Goal: Transaction & Acquisition: Purchase product/service

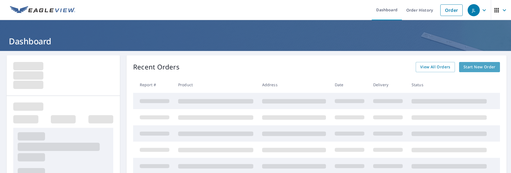
click at [485, 66] on span "Start New Order" at bounding box center [479, 67] width 32 height 7
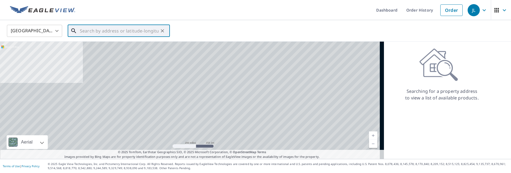
click at [96, 30] on input "text" at bounding box center [119, 30] width 79 height 15
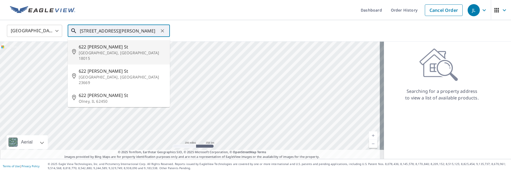
click at [92, 47] on span "622 [PERSON_NAME] St" at bounding box center [122, 47] width 87 height 7
type input "[STREET_ADDRESS][PERSON_NAME]"
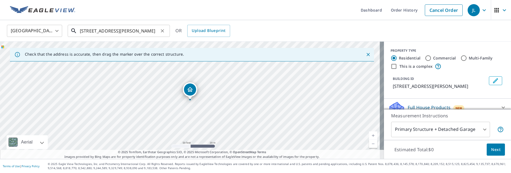
click at [157, 31] on input "[STREET_ADDRESS][PERSON_NAME]" at bounding box center [119, 30] width 79 height 15
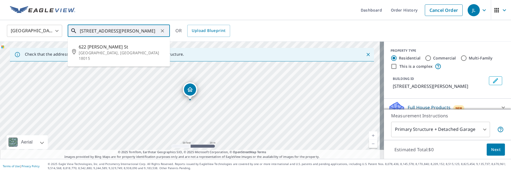
click at [156, 29] on input "[STREET_ADDRESS][PERSON_NAME]" at bounding box center [119, 30] width 79 height 15
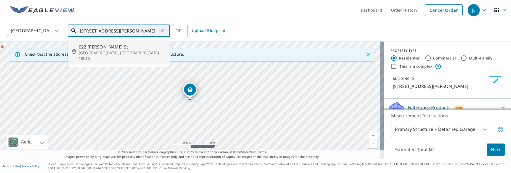
click at [138, 45] on span "622 [PERSON_NAME] St" at bounding box center [122, 47] width 87 height 7
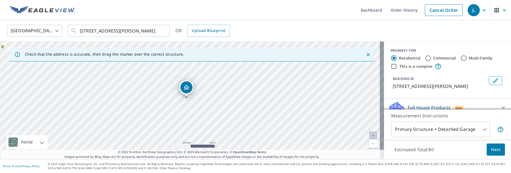
drag, startPoint x: 190, startPoint y: 91, endPoint x: 186, endPoint y: 89, distance: 4.2
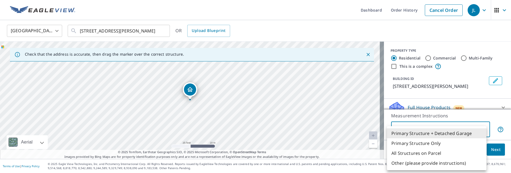
click at [480, 131] on body "JL JL Dashboard Order History Cancel Order JL [GEOGRAPHIC_DATA] [GEOGRAPHIC_DAT…" at bounding box center [255, 86] width 511 height 173
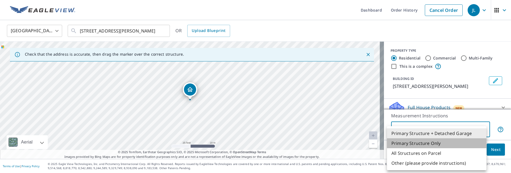
click at [433, 144] on li "Primary Structure Only" at bounding box center [436, 144] width 99 height 10
type input "2"
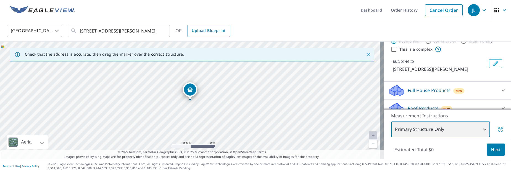
scroll to position [55, 0]
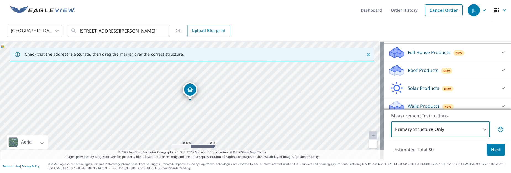
click at [417, 70] on p "Roof Products" at bounding box center [423, 70] width 31 height 7
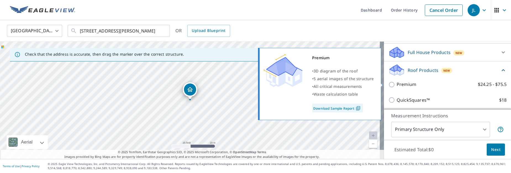
click at [401, 83] on p "Premium" at bounding box center [406, 84] width 20 height 7
click at [396, 83] on input "Premium $24.25 - $75.5" at bounding box center [392, 84] width 8 height 7
checkbox input "true"
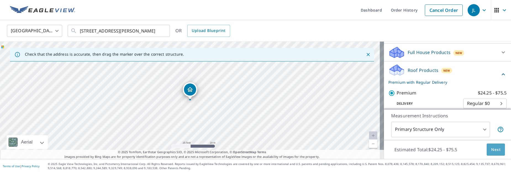
click at [491, 152] on span "Next" at bounding box center [495, 150] width 9 height 7
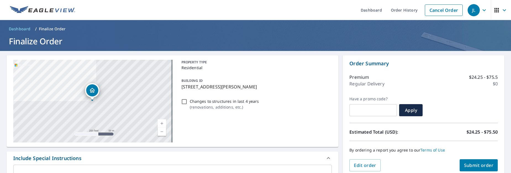
scroll to position [55, 0]
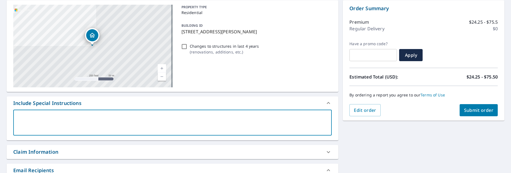
click at [141, 125] on textarea at bounding box center [172, 123] width 311 height 16
type textarea "l"
type textarea "x"
checkbox input "true"
type textarea "le"
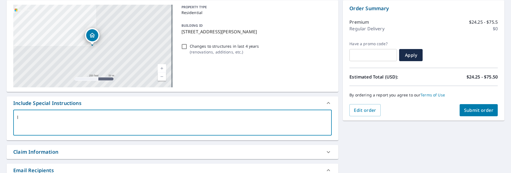
type textarea "x"
checkbox input "true"
type textarea "lef"
type textarea "x"
checkbox input "true"
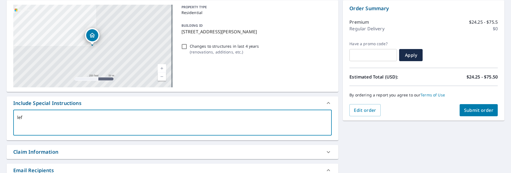
type textarea "left"
type textarea "x"
checkbox input "true"
type textarea "left"
type textarea "x"
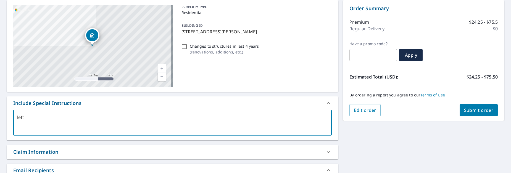
checkbox input "true"
type textarea "left s"
type textarea "x"
checkbox input "true"
type textarea "left si"
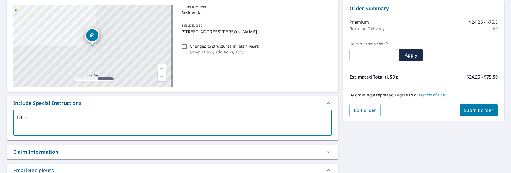
type textarea "x"
checkbox input "true"
type textarea "left sid"
type textarea "x"
checkbox input "true"
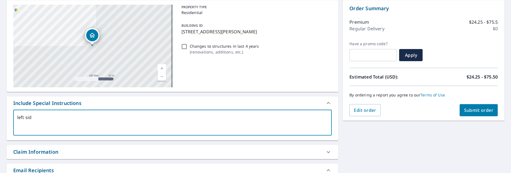
type textarea "left side"
type textarea "x"
checkbox input "true"
type textarea "left side"
type textarea "x"
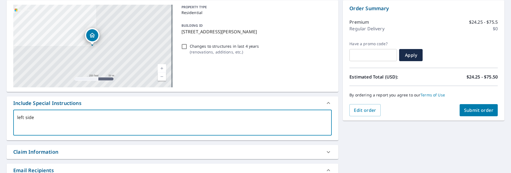
checkbox input "true"
type textarea "left side o"
type textarea "x"
checkbox input "true"
type textarea "left side on"
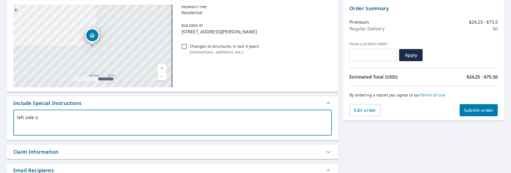
type textarea "x"
checkbox input "true"
type textarea "left side onl"
type textarea "x"
checkbox input "true"
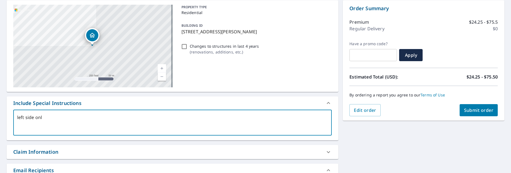
type textarea "left side only"
type textarea "x"
checkbox input "true"
type textarea "left side only"
click at [463, 113] on button "Submit order" at bounding box center [478, 110] width 38 height 12
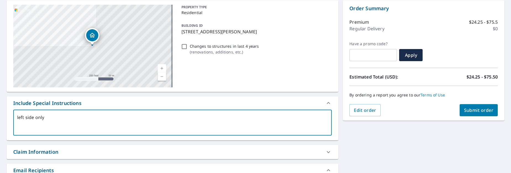
type textarea "x"
checkbox input "true"
